Goal: Go to known website: Access a specific website the user already knows

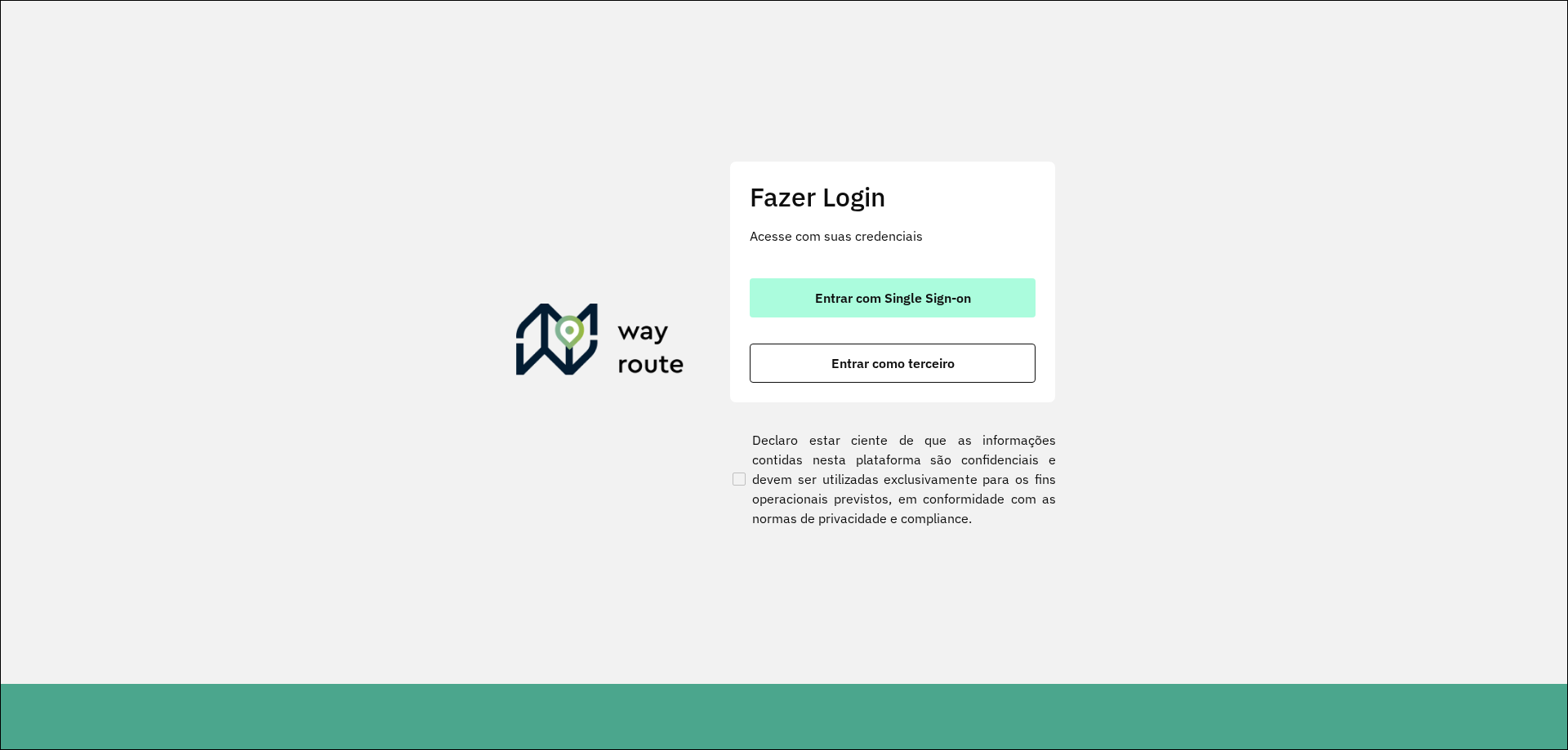
click at [887, 292] on span "Entrar com Single Sign-on" at bounding box center [893, 298] width 156 height 13
